Goal: Find contact information: Find contact information

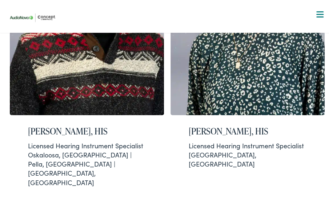
scroll to position [906, 0]
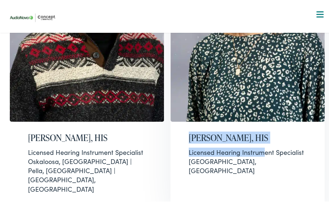
drag, startPoint x: 165, startPoint y: 84, endPoint x: 259, endPoint y: 99, distance: 95.5
click at [259, 99] on div "Eric Smargiasso, NBC-HIS Licensed Hearing Instrument Specialist Ames, IA | Plea…" at bounding box center [167, 59] width 321 height 1557
copy div "Sandy Brune, HIS Licensed Hearing Instrum"
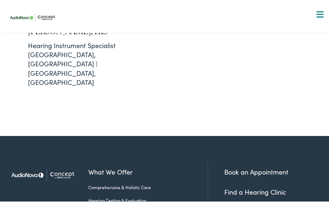
scroll to position [1635, 0]
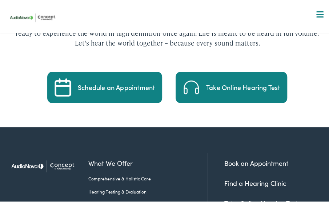
scroll to position [1967, 0]
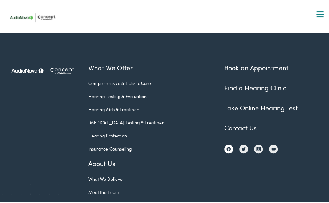
click at [227, 145] on img at bounding box center [229, 147] width 4 height 4
click at [237, 121] on link "Contact Us" at bounding box center [241, 125] width 32 height 9
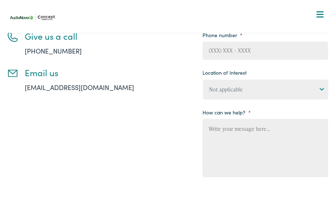
scroll to position [138, 0]
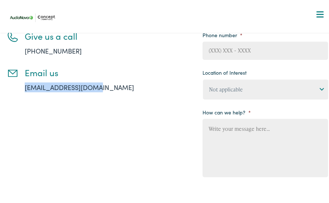
drag, startPoint x: 21, startPoint y: 67, endPoint x: 93, endPoint y: 68, distance: 72.0
click at [93, 68] on li "Email us [EMAIL_ADDRESS][DOMAIN_NAME]" at bounding box center [87, 77] width 161 height 25
copy link "[EMAIL_ADDRESS][DOMAIN_NAME]"
click at [317, 10] on span at bounding box center [320, 9] width 7 height 1
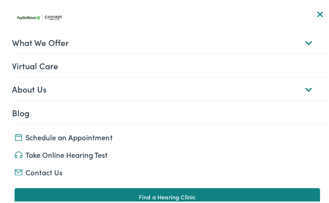
click at [303, 87] on link "About Us" at bounding box center [170, 87] width 316 height 23
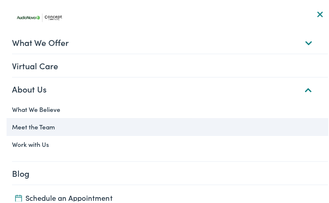
click at [28, 123] on link "Meet the Team" at bounding box center [167, 124] width 321 height 17
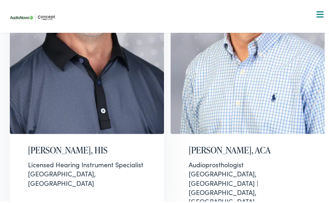
scroll to position [582, 0]
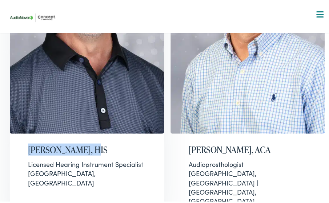
drag, startPoint x: 0, startPoint y: 120, endPoint x: 87, endPoint y: 121, distance: 86.6
copy h2 "Greg Klauer, HIS"
